Goal: Task Accomplishment & Management: Use online tool/utility

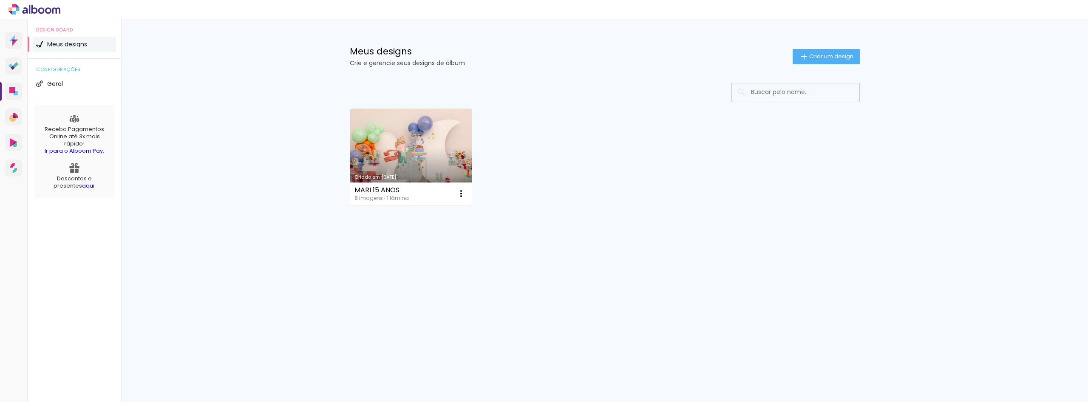
click at [404, 149] on link "Criado em [DATE]" at bounding box center [411, 157] width 122 height 96
